Goal: Navigation & Orientation: Find specific page/section

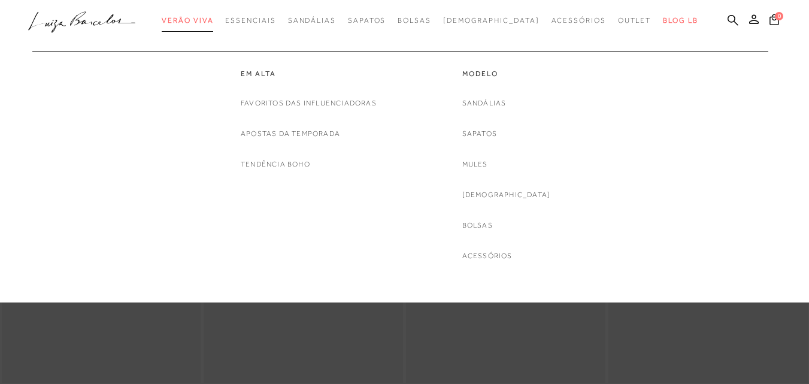
click at [213, 20] on span "Verão Viva" at bounding box center [188, 20] width 52 height 8
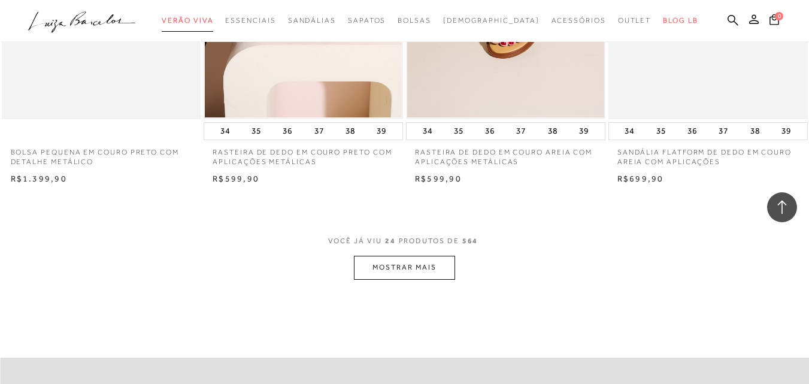
scroll to position [2174, 0]
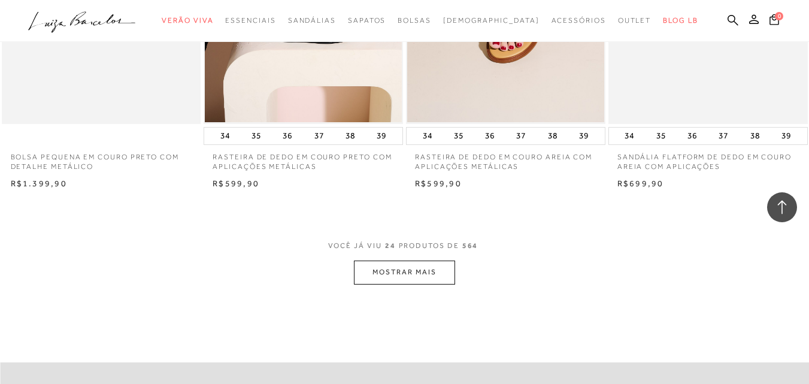
click at [433, 283] on button "MOSTRAR MAIS" at bounding box center [404, 272] width 101 height 23
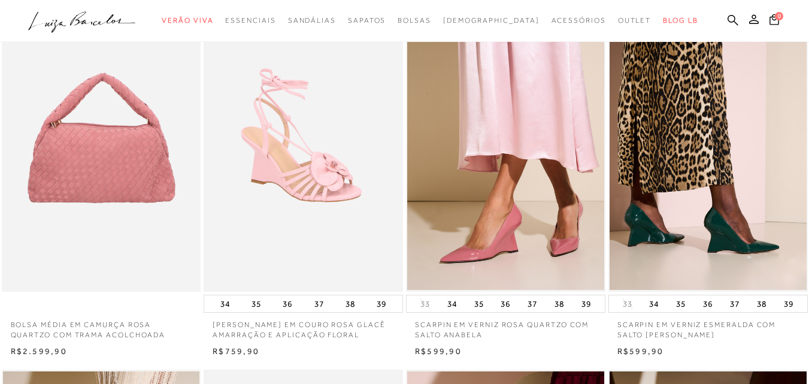
scroll to position [0, 0]
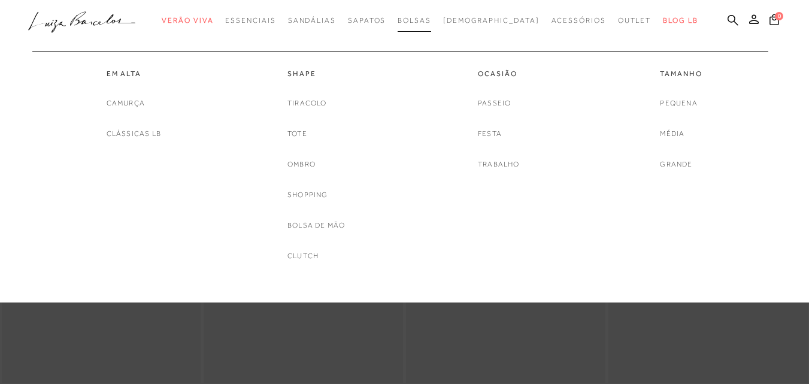
click at [429, 21] on span "Bolsas" at bounding box center [415, 20] width 34 height 8
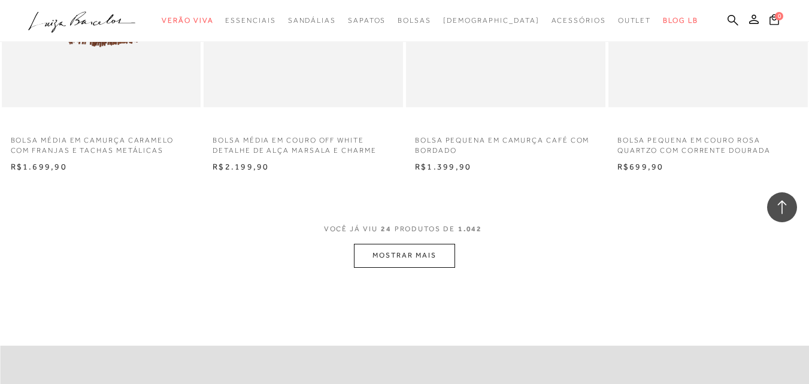
scroll to position [2165, 0]
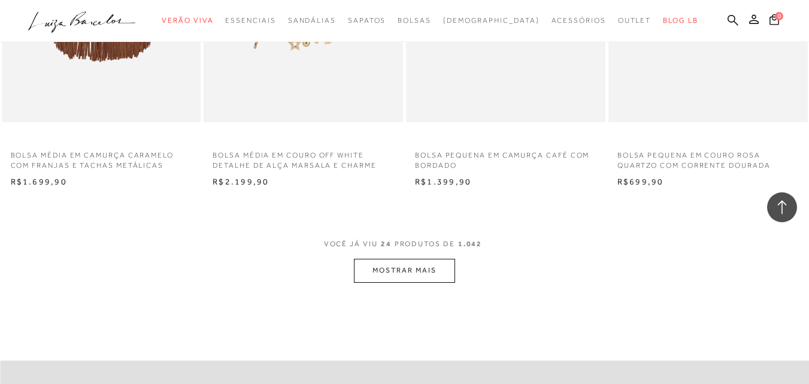
click at [432, 266] on button "MOSTRAR MAIS" at bounding box center [404, 270] width 101 height 23
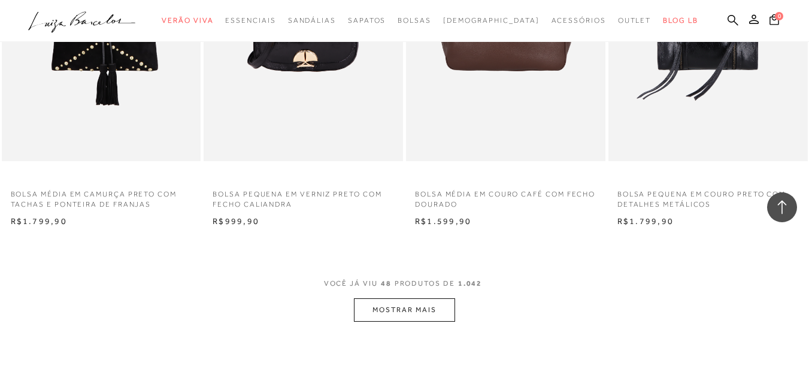
scroll to position [4427, 0]
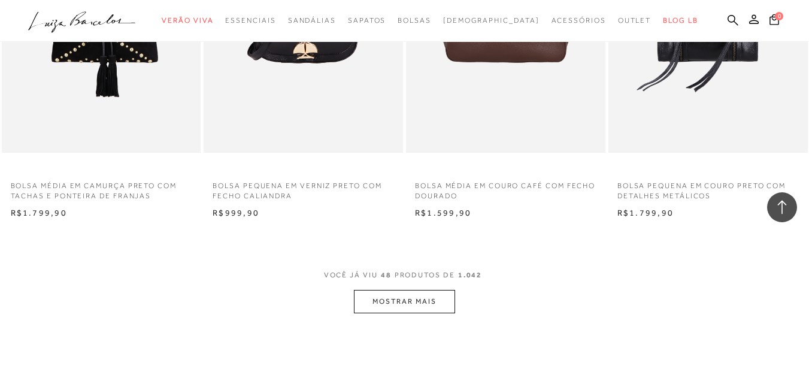
click at [407, 308] on button "MOSTRAR MAIS" at bounding box center [404, 301] width 101 height 23
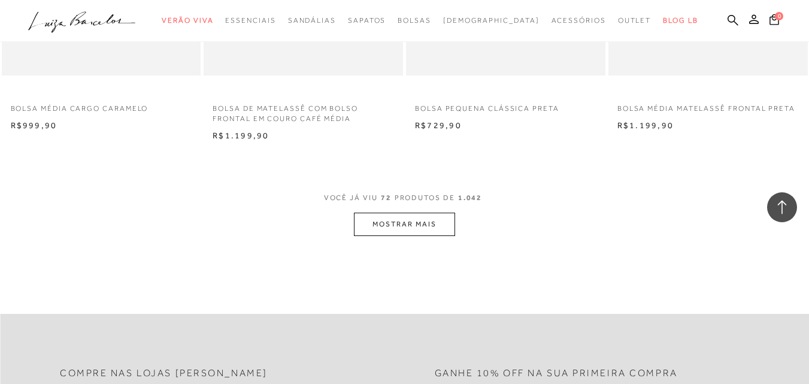
scroll to position [6815, 0]
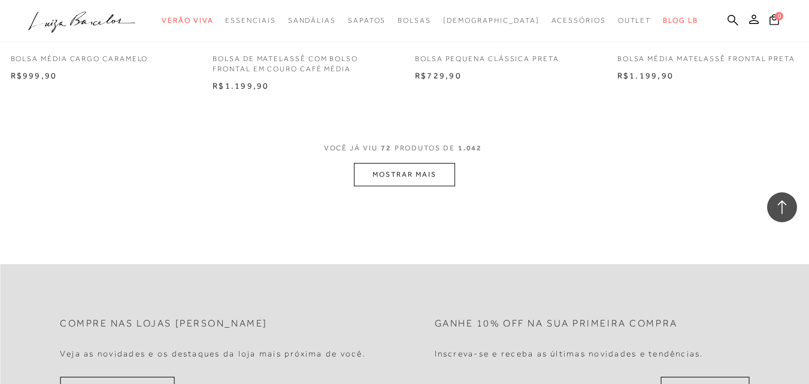
click at [400, 167] on button "MOSTRAR MAIS" at bounding box center [404, 174] width 101 height 23
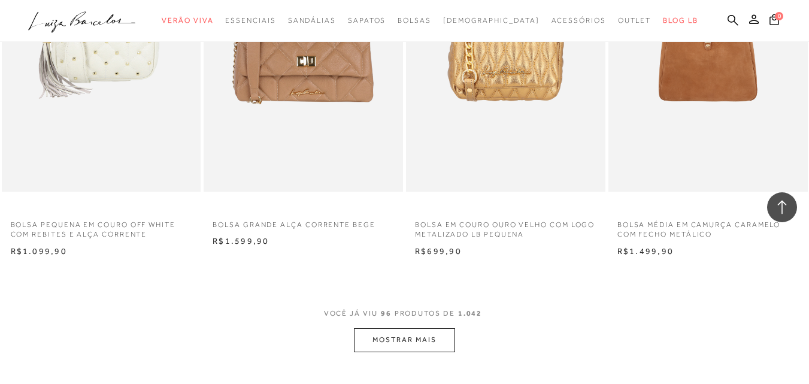
scroll to position [8938, 0]
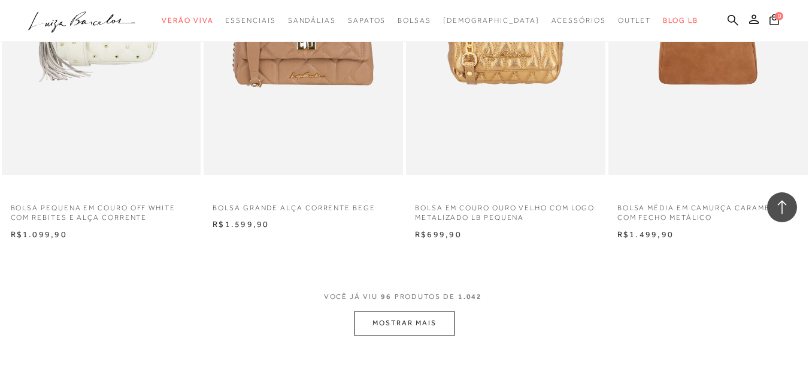
click at [434, 323] on button "MOSTRAR MAIS" at bounding box center [404, 322] width 101 height 23
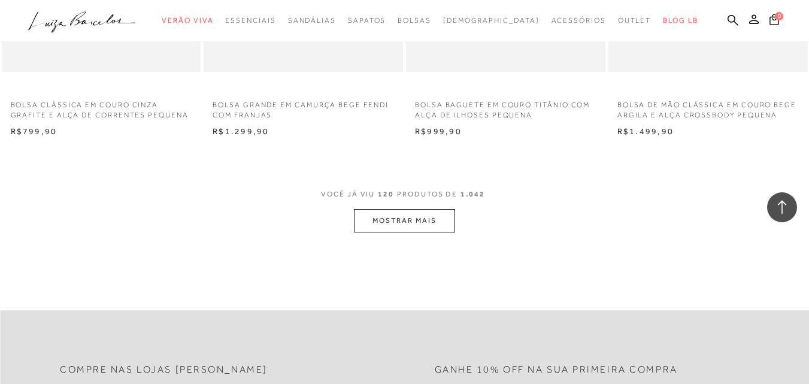
scroll to position [11313, 0]
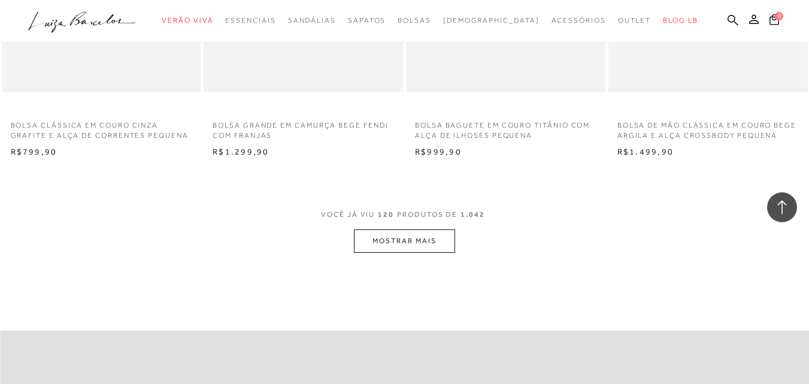
click at [420, 232] on button "MOSTRAR MAIS" at bounding box center [404, 240] width 101 height 23
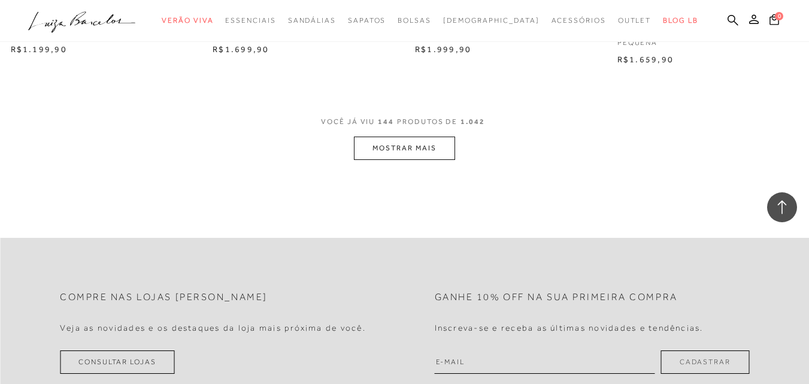
scroll to position [13640, 0]
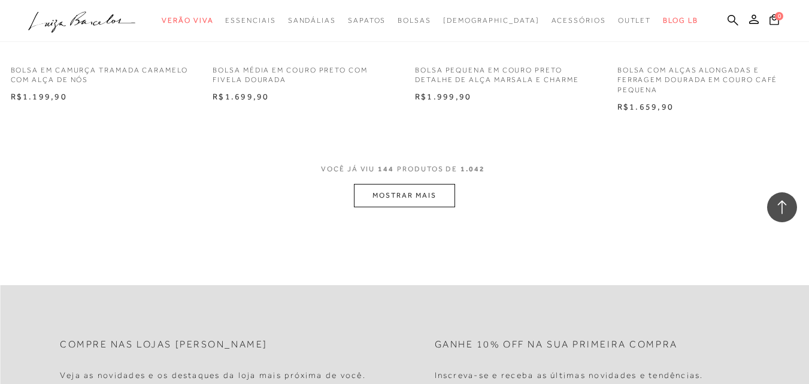
click at [444, 191] on button "MOSTRAR MAIS" at bounding box center [404, 195] width 101 height 23
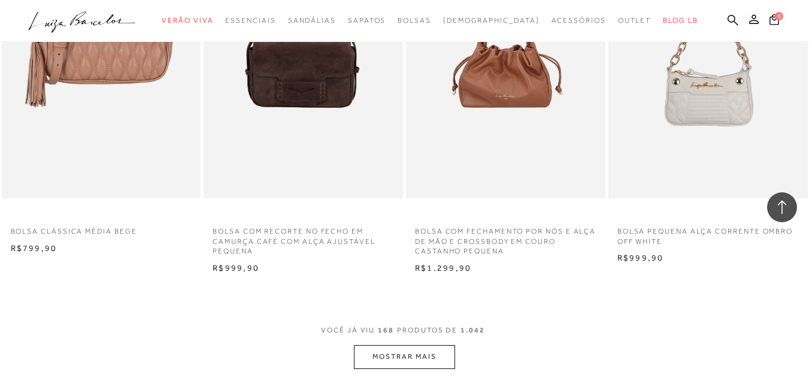
scroll to position [15825, 0]
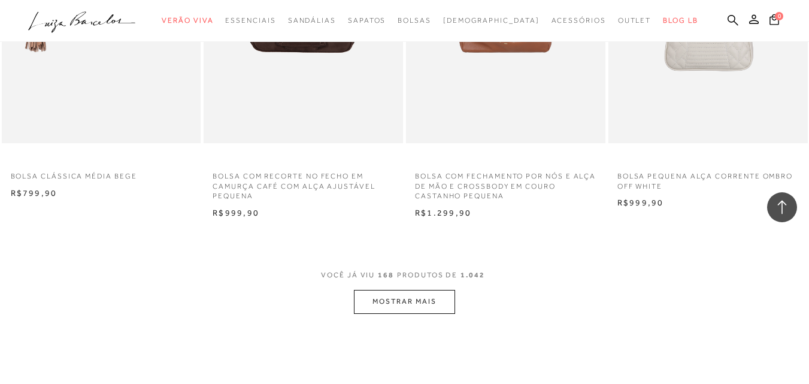
click at [400, 295] on button "MOSTRAR MAIS" at bounding box center [404, 301] width 101 height 23
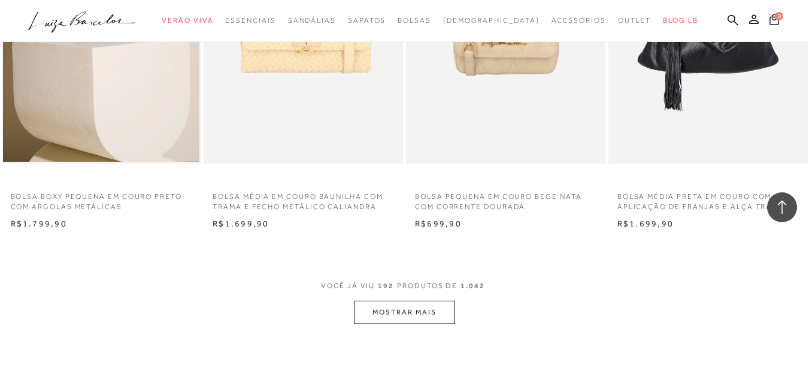
scroll to position [18128, 0]
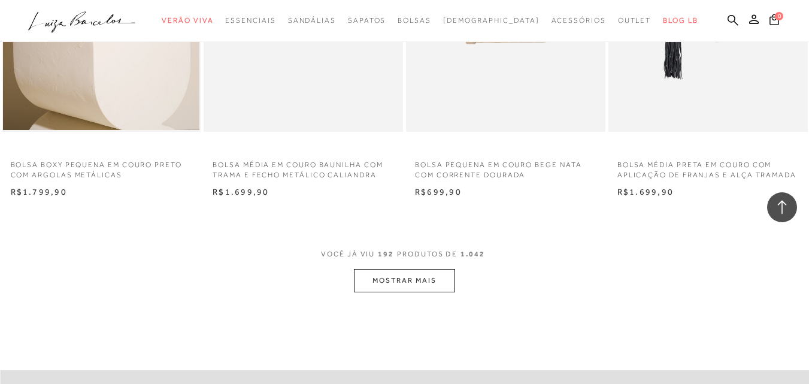
click at [416, 274] on button "MOSTRAR MAIS" at bounding box center [404, 280] width 101 height 23
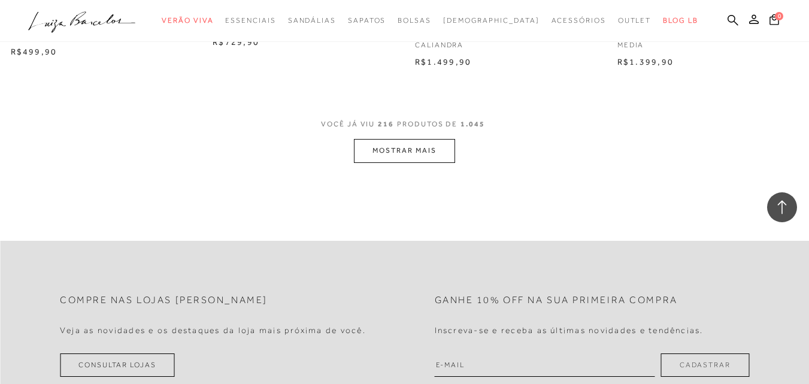
scroll to position [20556, 0]
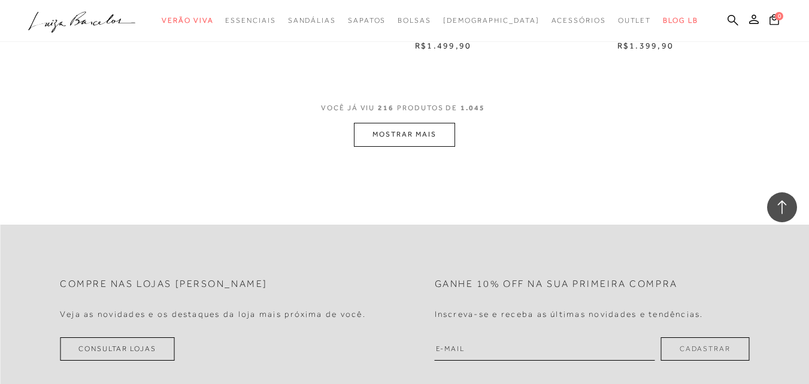
click at [380, 133] on button "MOSTRAR MAIS" at bounding box center [404, 134] width 101 height 23
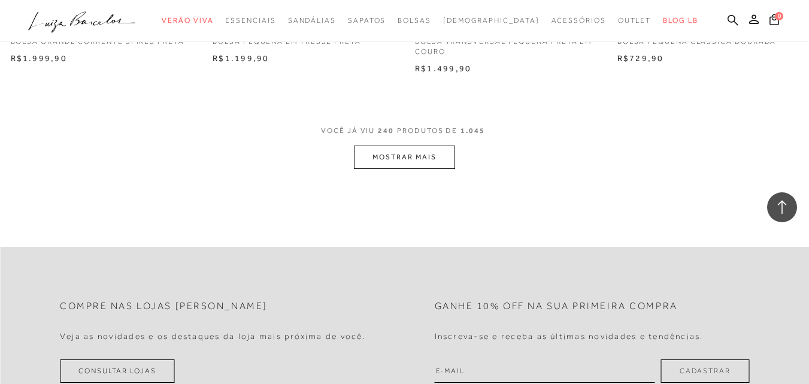
scroll to position [22832, 0]
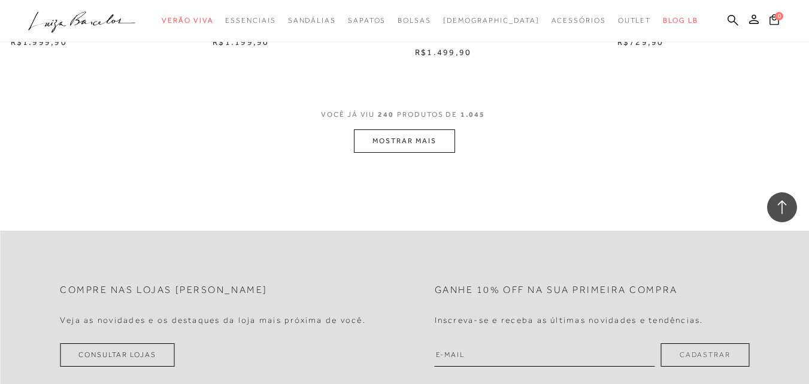
click at [433, 135] on button "MOSTRAR MAIS" at bounding box center [404, 140] width 101 height 23
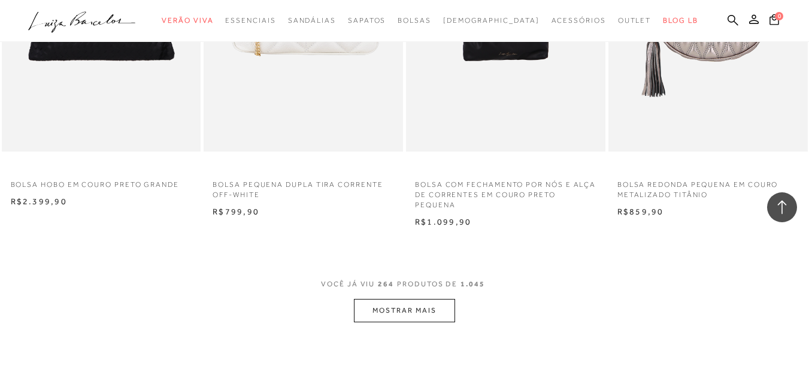
scroll to position [25084, 0]
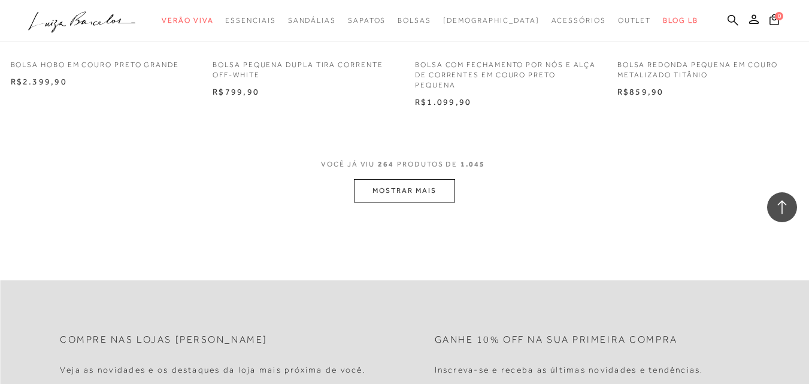
click at [385, 188] on button "MOSTRAR MAIS" at bounding box center [404, 190] width 101 height 23
